Goal: Check status: Check status

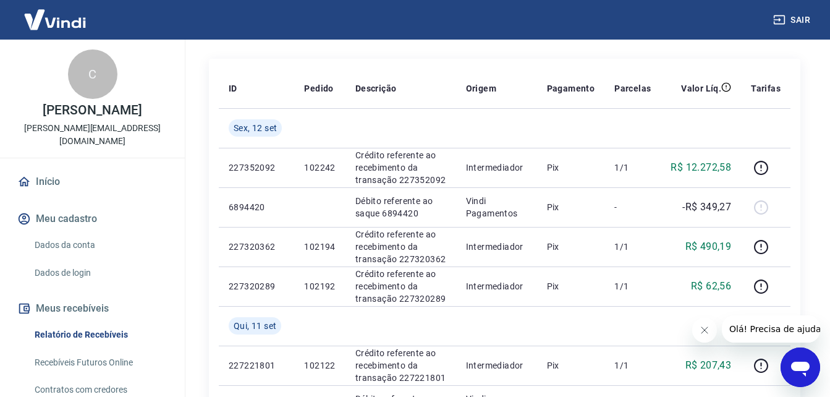
scroll to position [82, 0]
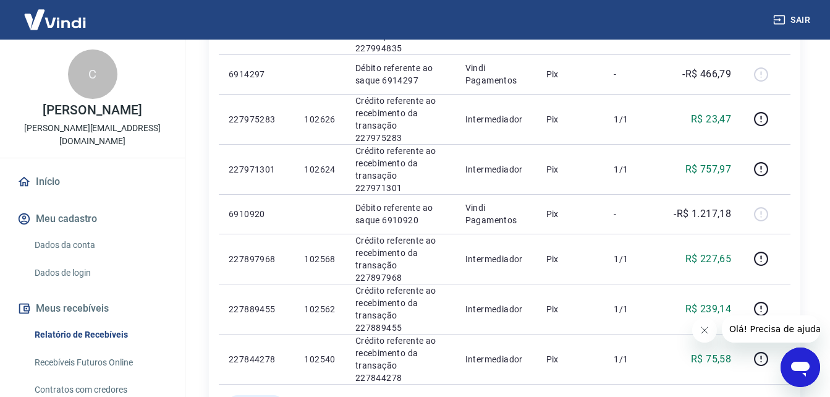
scroll to position [433, 0]
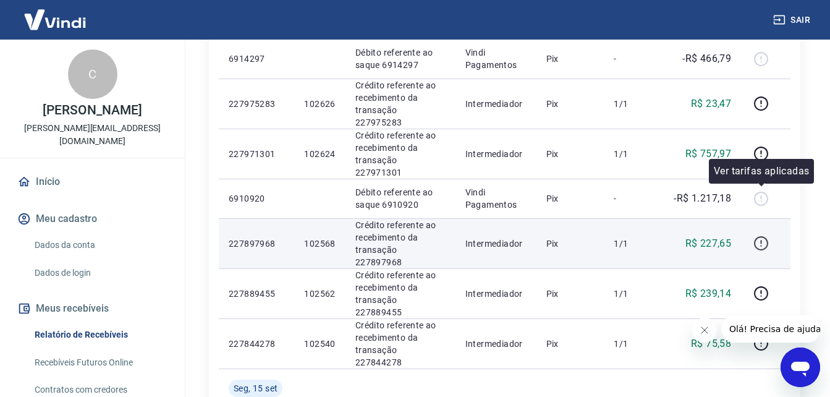
click at [765, 235] on icon "button" at bounding box center [760, 242] width 15 height 15
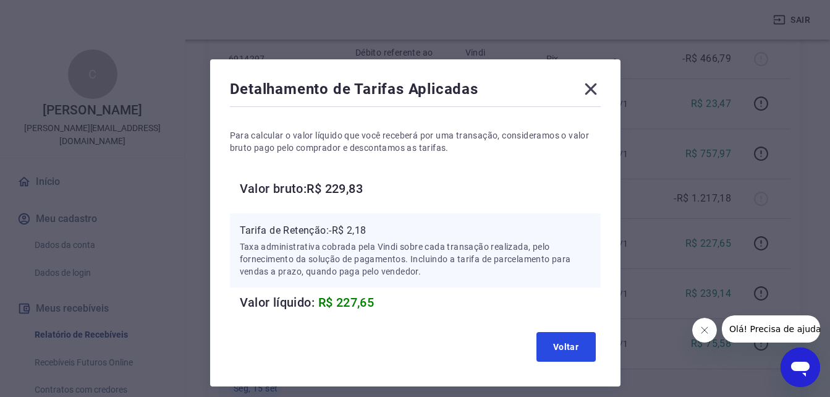
drag, startPoint x: 556, startPoint y: 338, endPoint x: 608, endPoint y: 318, distance: 55.6
click at [557, 337] on button "Voltar" at bounding box center [565, 347] width 59 height 30
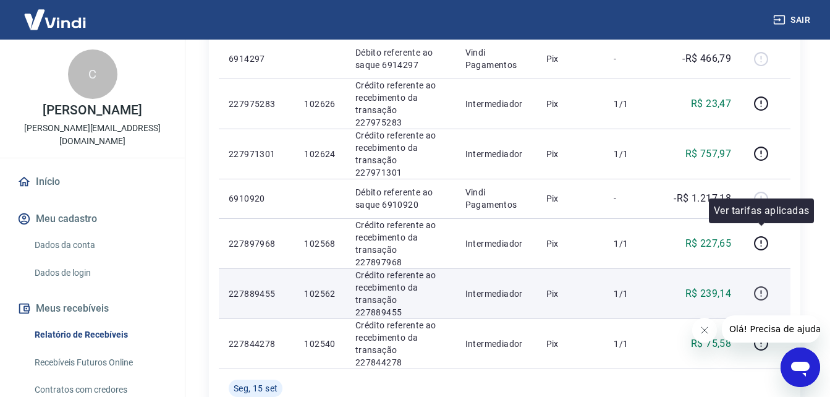
click at [767, 286] on icon "button" at bounding box center [760, 293] width 15 height 15
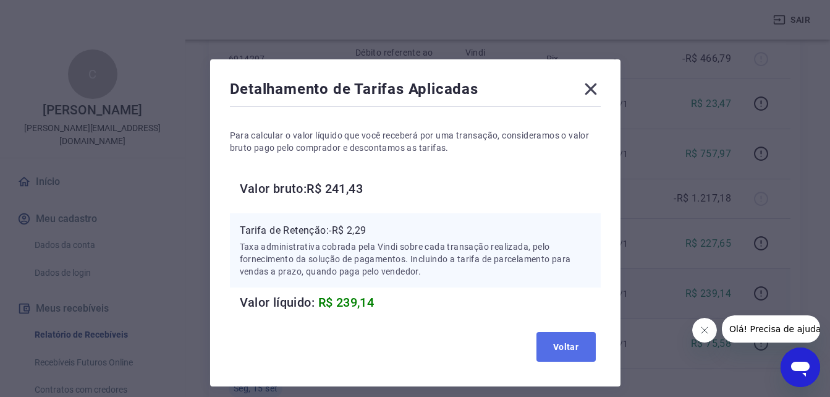
click at [583, 344] on button "Voltar" at bounding box center [565, 347] width 59 height 30
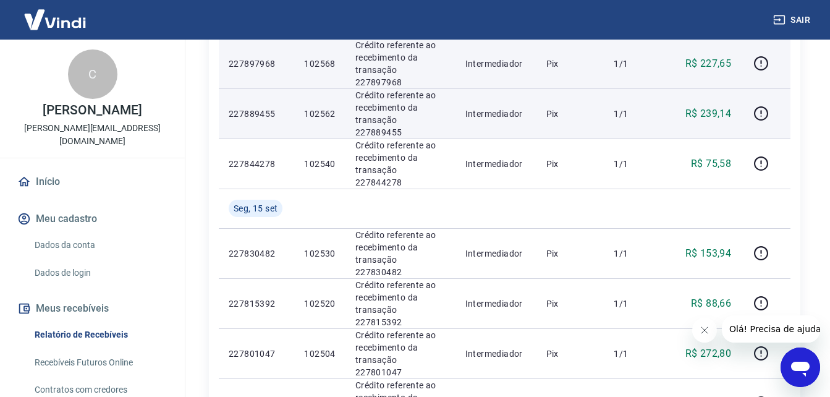
scroll to position [618, 0]
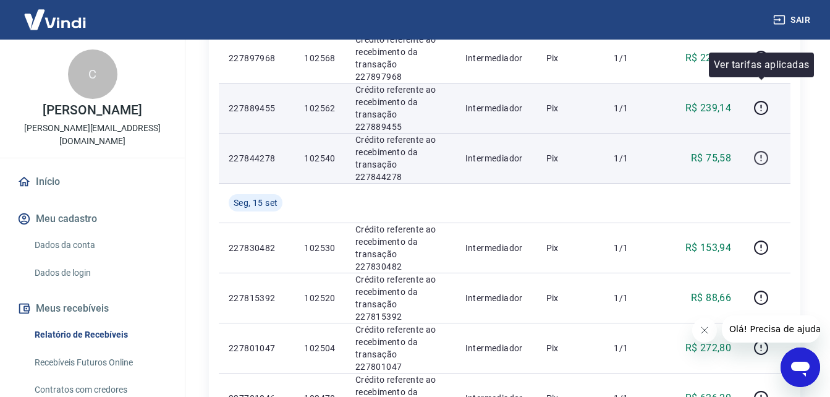
click at [768, 150] on icon "button" at bounding box center [760, 157] width 15 height 15
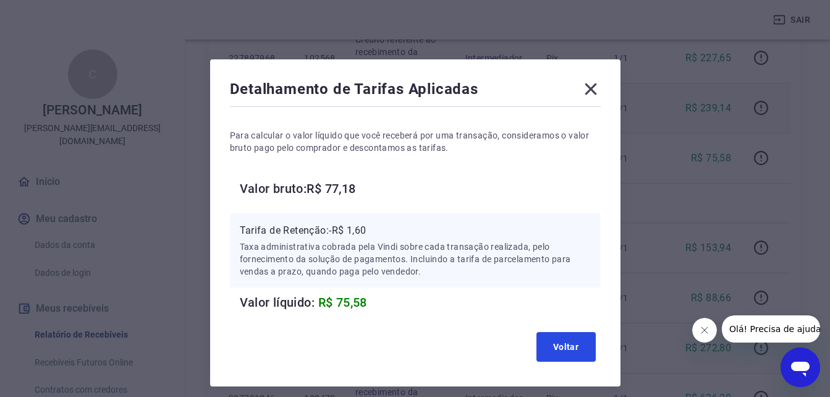
drag, startPoint x: 560, startPoint y: 341, endPoint x: 574, endPoint y: 332, distance: 15.8
click at [560, 341] on button "Voltar" at bounding box center [565, 347] width 59 height 30
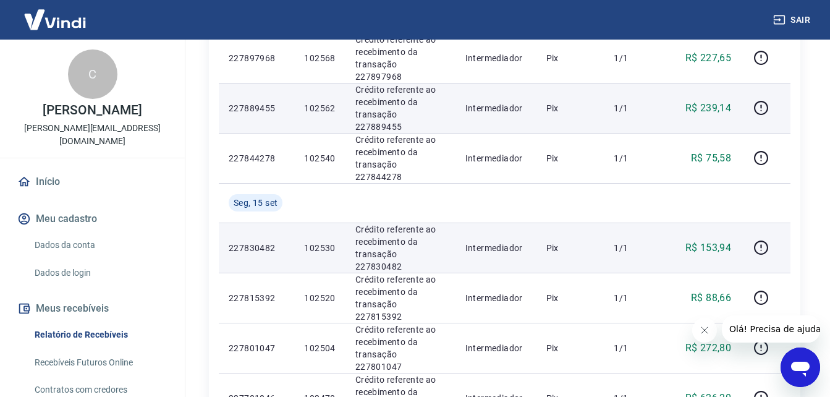
click at [750, 222] on td at bounding box center [765, 247] width 49 height 50
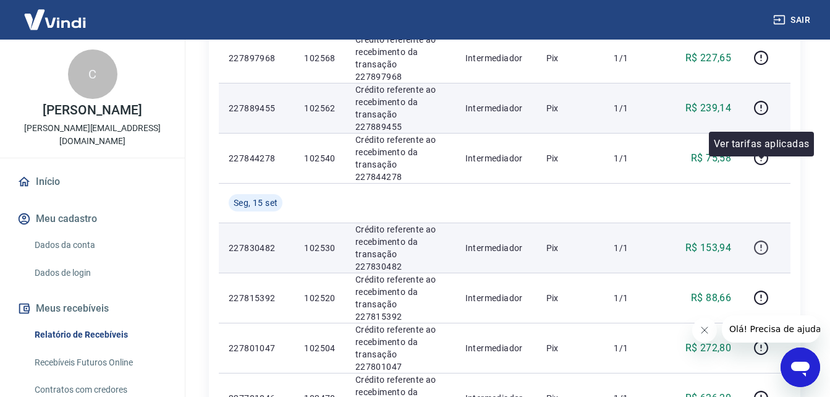
click at [756, 240] on icon "button" at bounding box center [761, 247] width 14 height 14
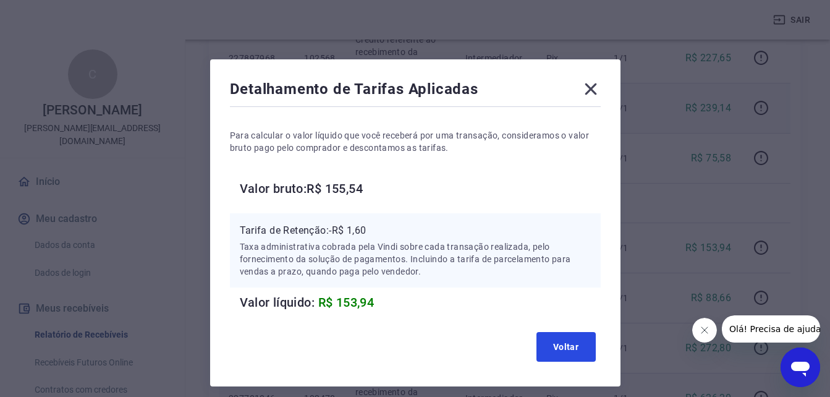
drag, startPoint x: 556, startPoint y: 347, endPoint x: 696, endPoint y: 282, distance: 154.6
click at [556, 347] on button "Voltar" at bounding box center [565, 347] width 59 height 30
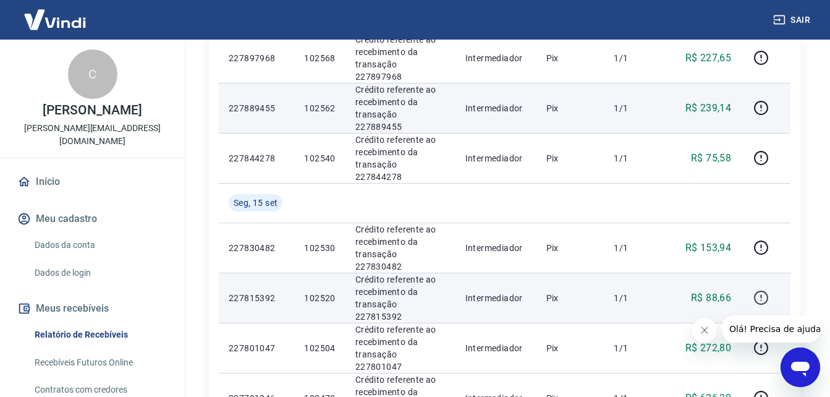
click at [764, 290] on icon "button" at bounding box center [760, 297] width 15 height 15
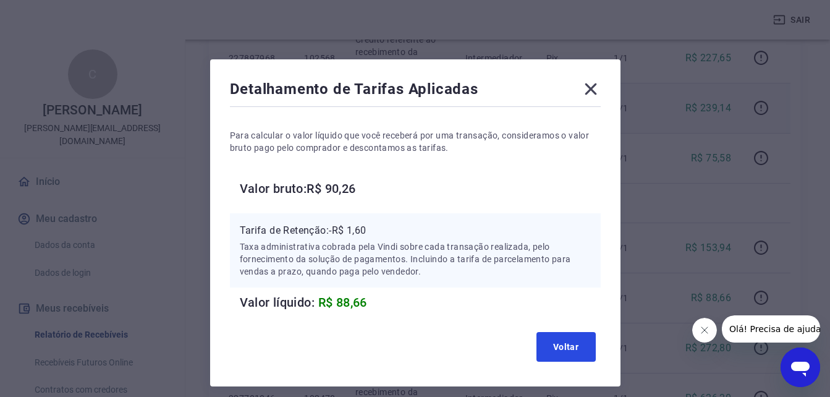
drag, startPoint x: 548, startPoint y: 344, endPoint x: 561, endPoint y: 331, distance: 18.4
click at [548, 344] on button "Voltar" at bounding box center [565, 347] width 59 height 30
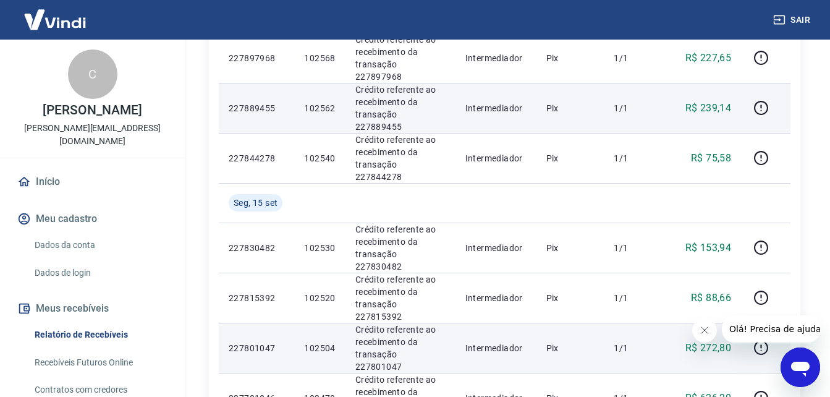
click at [745, 323] on td at bounding box center [765, 348] width 49 height 50
click at [757, 340] on icon "button" at bounding box center [760, 347] width 15 height 15
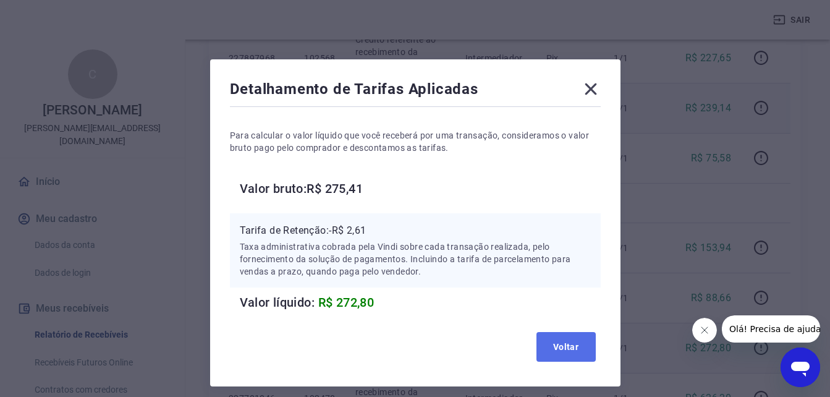
drag, startPoint x: 561, startPoint y: 344, endPoint x: 640, endPoint y: 324, distance: 82.1
click at [564, 343] on button "Voltar" at bounding box center [565, 347] width 59 height 30
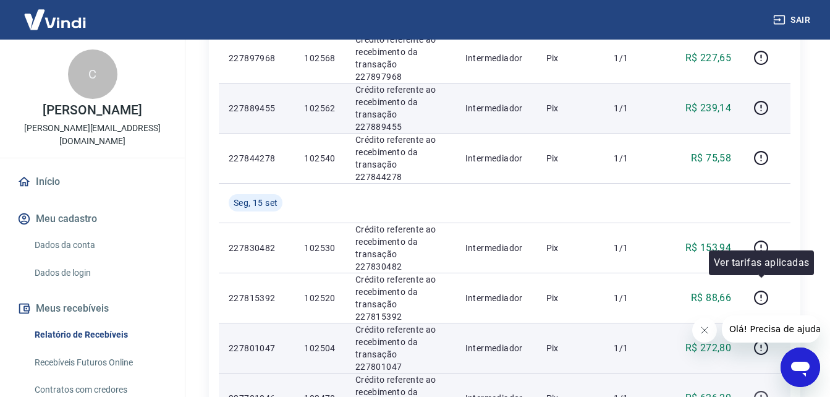
click at [756, 390] on icon "button" at bounding box center [760, 397] width 15 height 15
